Goal: Transaction & Acquisition: Purchase product/service

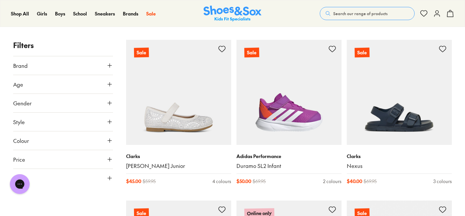
click at [73, 83] on button "Age" at bounding box center [63, 84] width 100 height 18
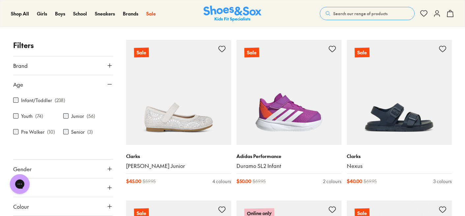
click at [73, 83] on button "Age" at bounding box center [63, 84] width 100 height 18
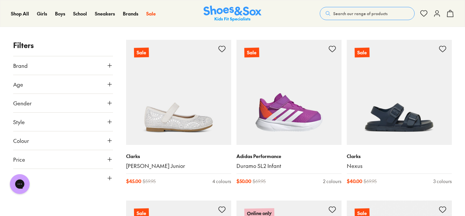
click at [62, 101] on button "Gender" at bounding box center [63, 103] width 100 height 18
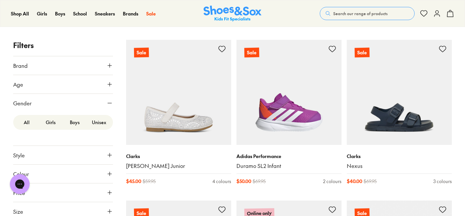
click at [62, 101] on button "Gender" at bounding box center [63, 103] width 100 height 18
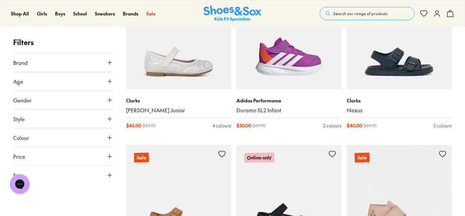
scroll to position [181, 0]
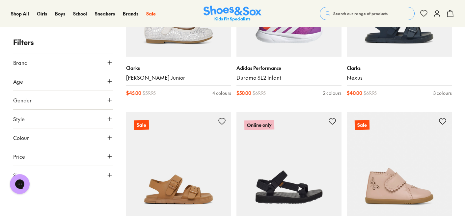
click at [63, 176] on button "Size" at bounding box center [63, 175] width 100 height 18
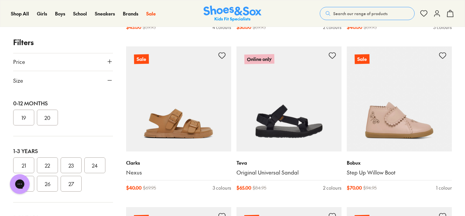
scroll to position [49, 0]
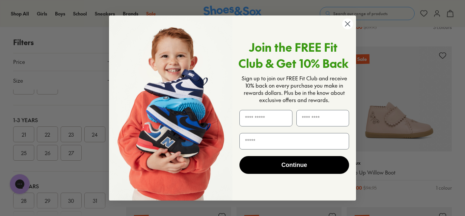
click at [350, 25] on circle "Close dialog" at bounding box center [347, 23] width 11 height 11
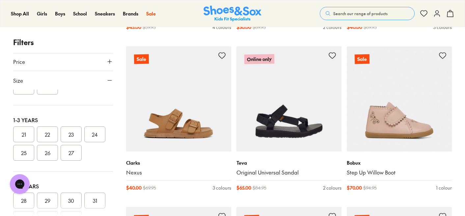
click at [58, 151] on button "26" at bounding box center [47, 153] width 21 height 16
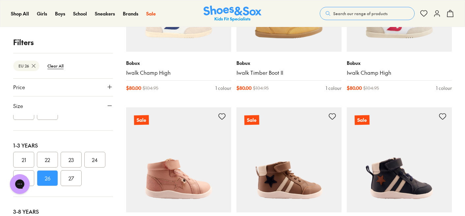
scroll to position [1591, 0]
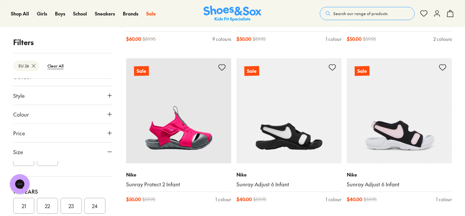
scroll to position [35, 0]
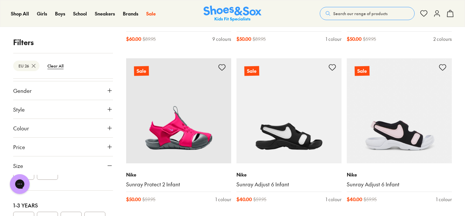
click at [55, 90] on button "Gender" at bounding box center [63, 90] width 100 height 18
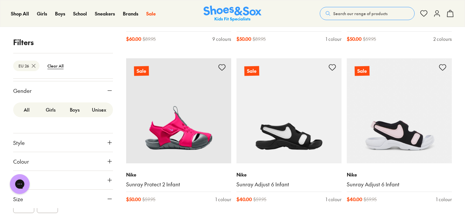
click at [71, 108] on label "Boys" at bounding box center [75, 110] width 24 height 12
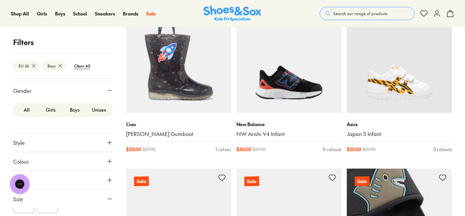
scroll to position [585, 0]
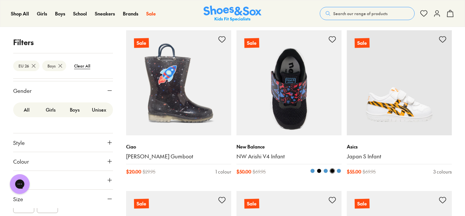
click at [326, 169] on span at bounding box center [325, 171] width 5 height 5
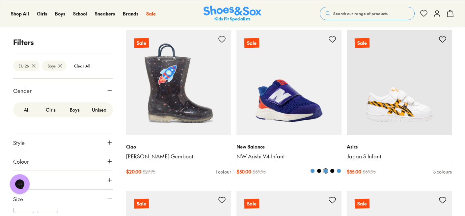
click at [319, 169] on span at bounding box center [319, 171] width 5 height 5
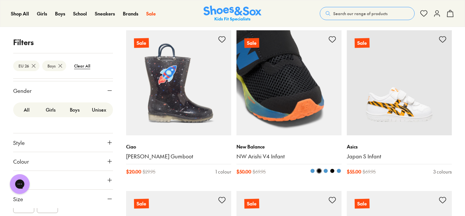
click at [315, 169] on button at bounding box center [312, 170] width 5 height 5
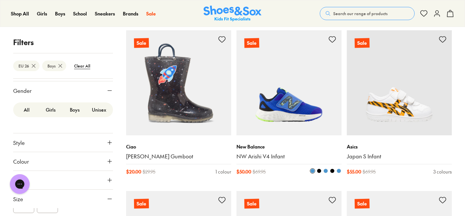
click at [338, 171] on span at bounding box center [338, 171] width 5 height 5
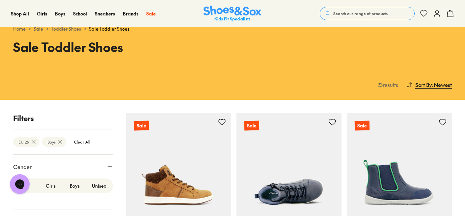
scroll to position [20, 0]
